Goal: Check status: Check status

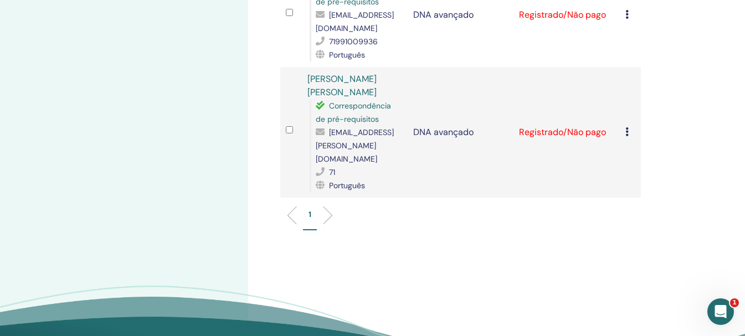
scroll to position [1273, 0]
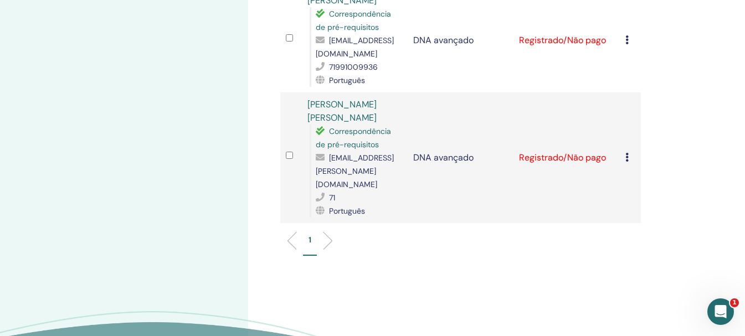
click at [327, 231] on li at bounding box center [323, 240] width 19 height 19
click at [292, 231] on li at bounding box center [296, 240] width 19 height 19
click at [328, 231] on li at bounding box center [323, 240] width 19 height 19
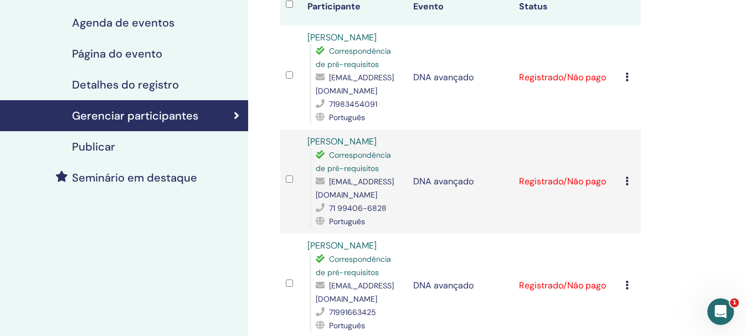
scroll to position [111, 0]
